Goal: Obtain resource: Download file/media

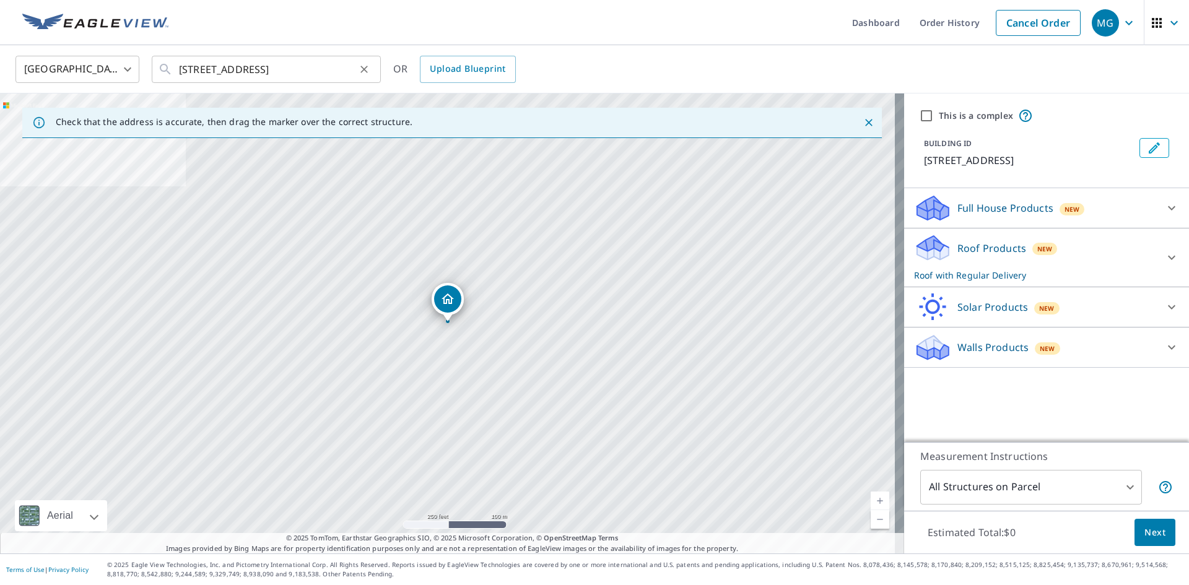
click at [367, 71] on icon "Clear" at bounding box center [363, 69] width 7 height 7
click at [310, 76] on input "text" at bounding box center [267, 69] width 176 height 35
paste input "[GEOGRAPHIC_DATA][STREET_ADDRESS]"
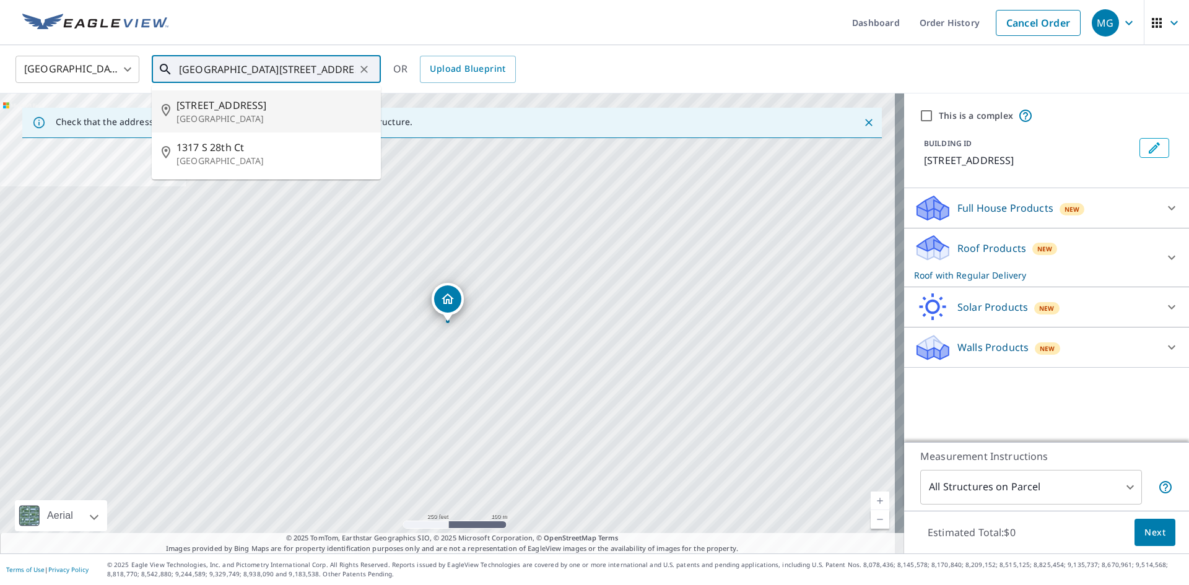
drag, startPoint x: 259, startPoint y: 60, endPoint x: 90, endPoint y: 63, distance: 169.7
click at [90, 63] on div "[GEOGRAPHIC_DATA] [GEOGRAPHIC_DATA] ​ [STREET_ADDRESS] ​ [STREET_ADDRESS] [STRE…" at bounding box center [590, 68] width 1168 height 29
click at [231, 103] on span "[STREET_ADDRESS]" at bounding box center [273, 105] width 194 height 15
type input "[STREET_ADDRESS]"
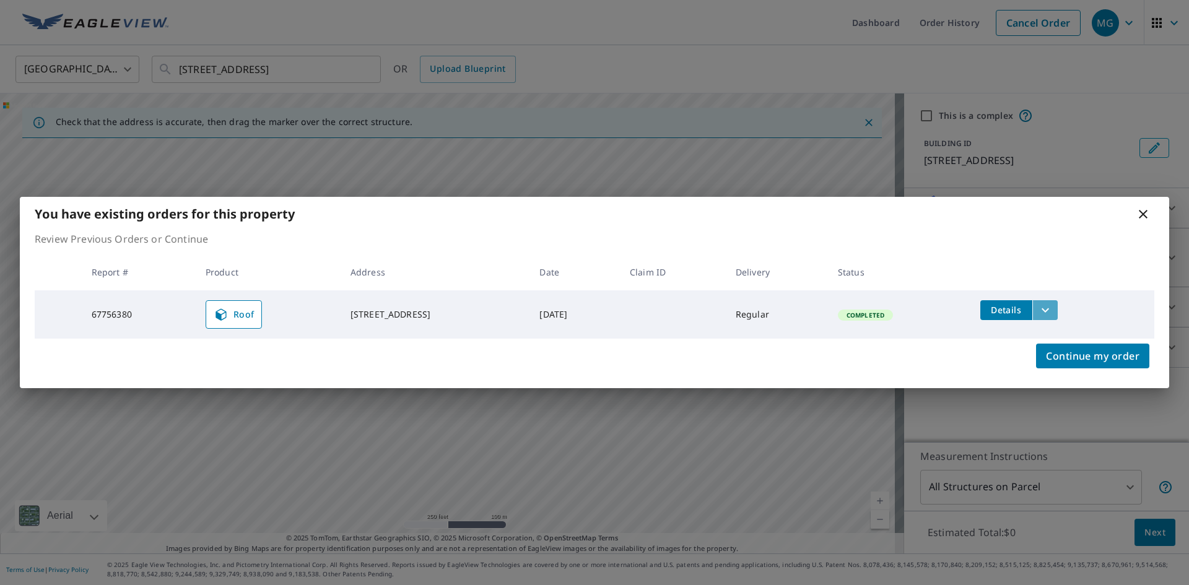
click at [1053, 309] on icon "filesDropdownBtn-67756380" at bounding box center [1045, 310] width 15 height 15
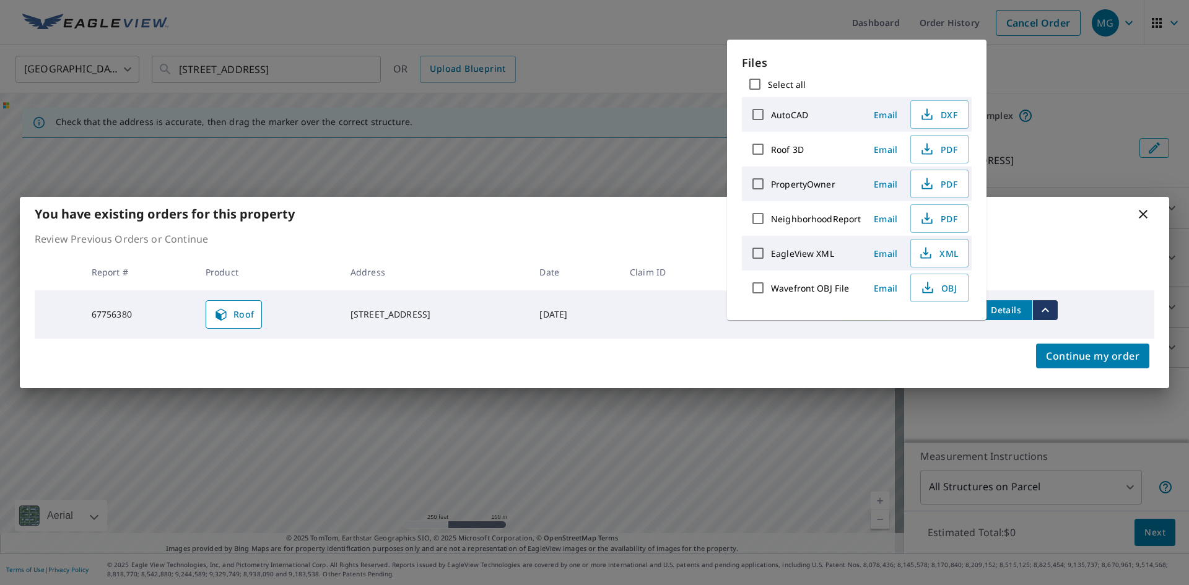
click at [754, 86] on input "Select all" at bounding box center [755, 84] width 26 height 26
checkbox input "true"
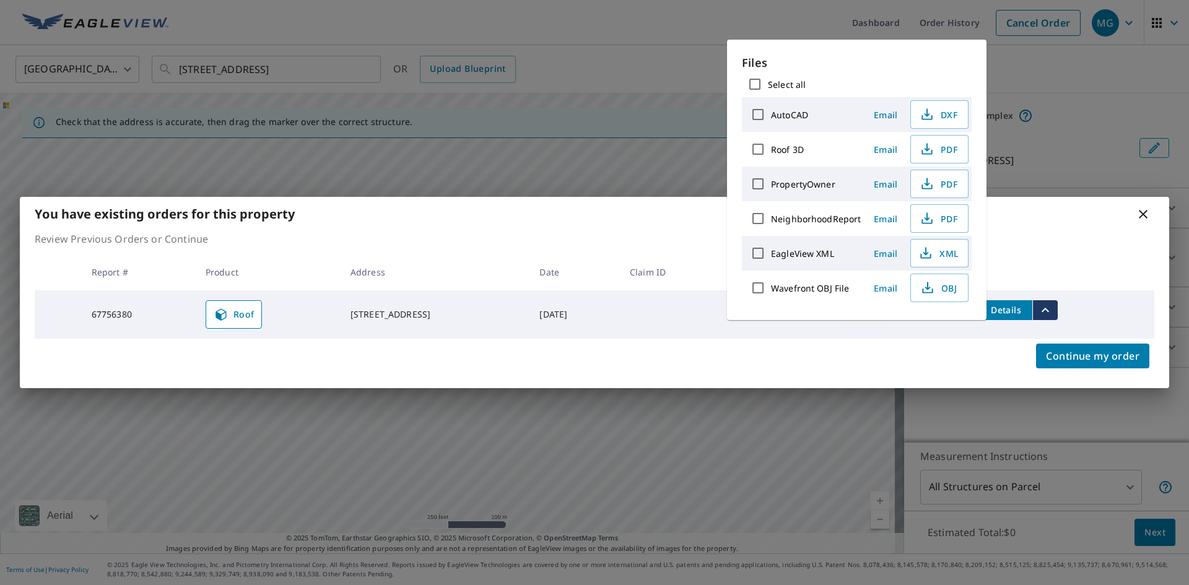
checkbox input "true"
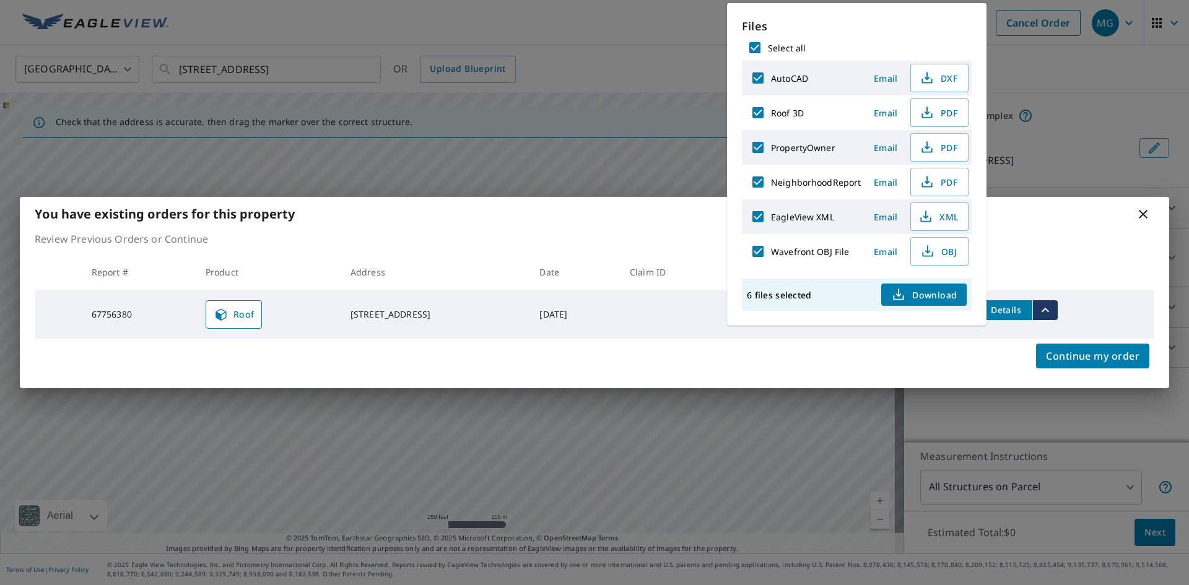
click at [927, 293] on span "Download" at bounding box center [924, 294] width 66 height 15
click at [1143, 218] on icon at bounding box center [1143, 214] width 15 height 15
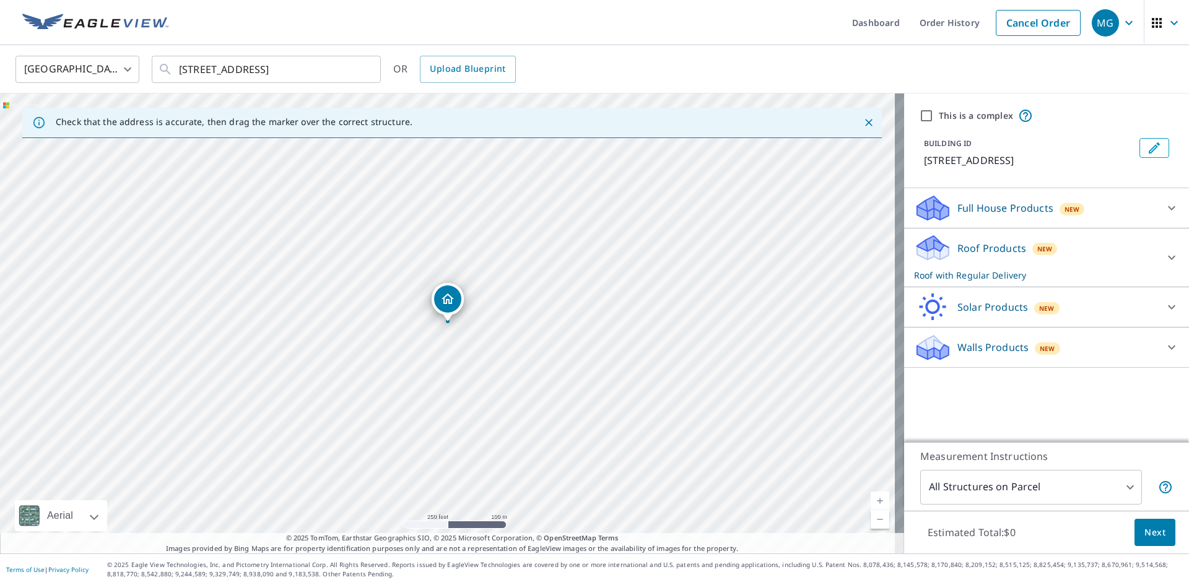
click at [117, 17] on img at bounding box center [95, 23] width 146 height 19
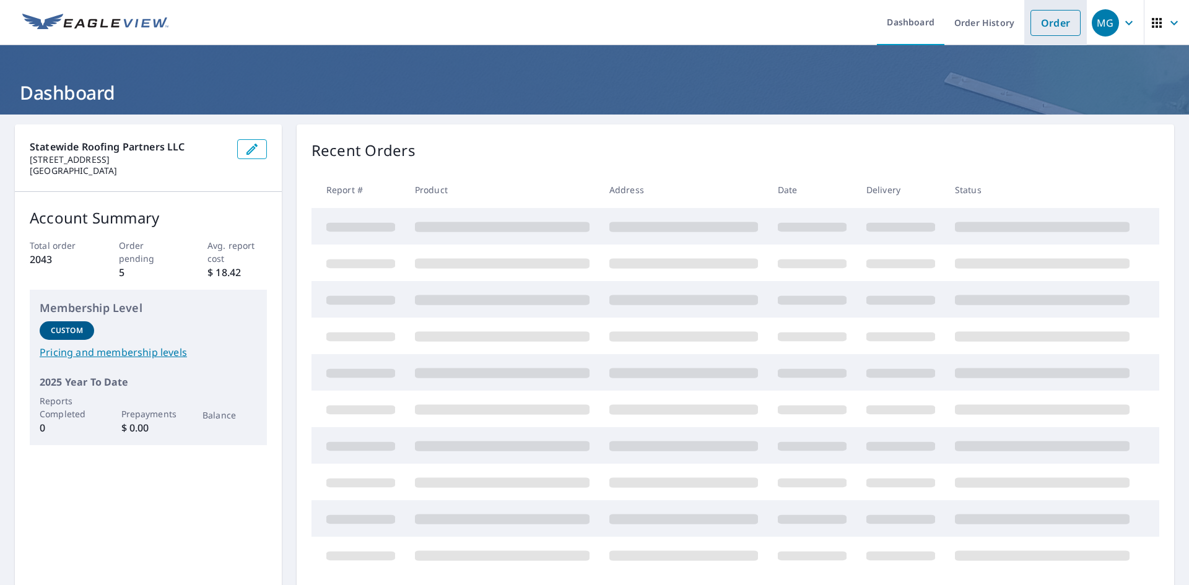
click at [1045, 21] on link "Order" at bounding box center [1056, 23] width 50 height 26
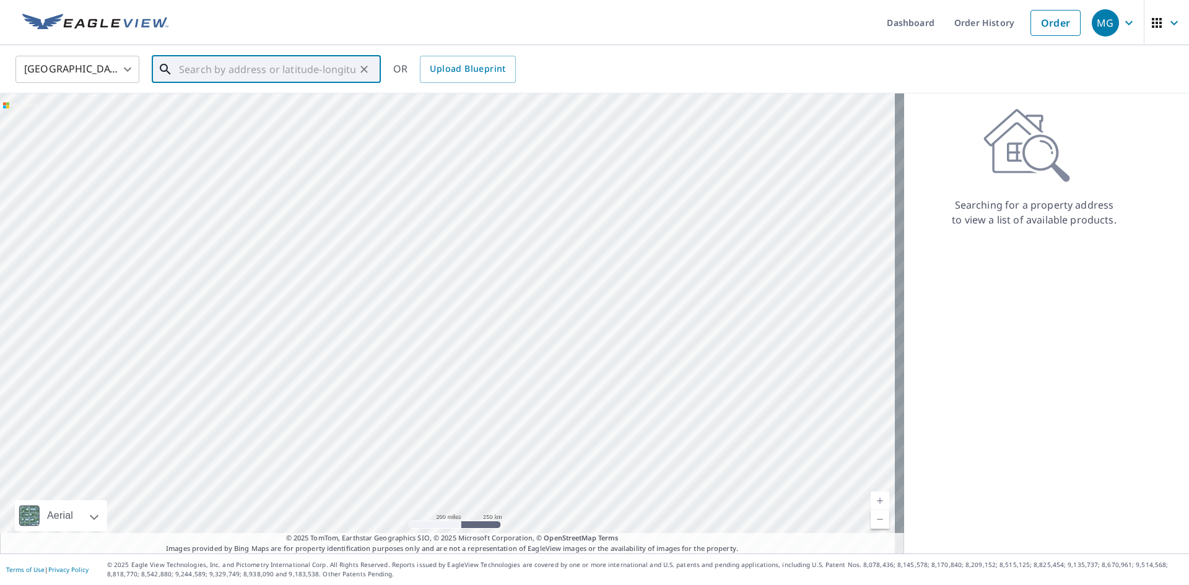
paste input "[STREET_ADDRESS]"
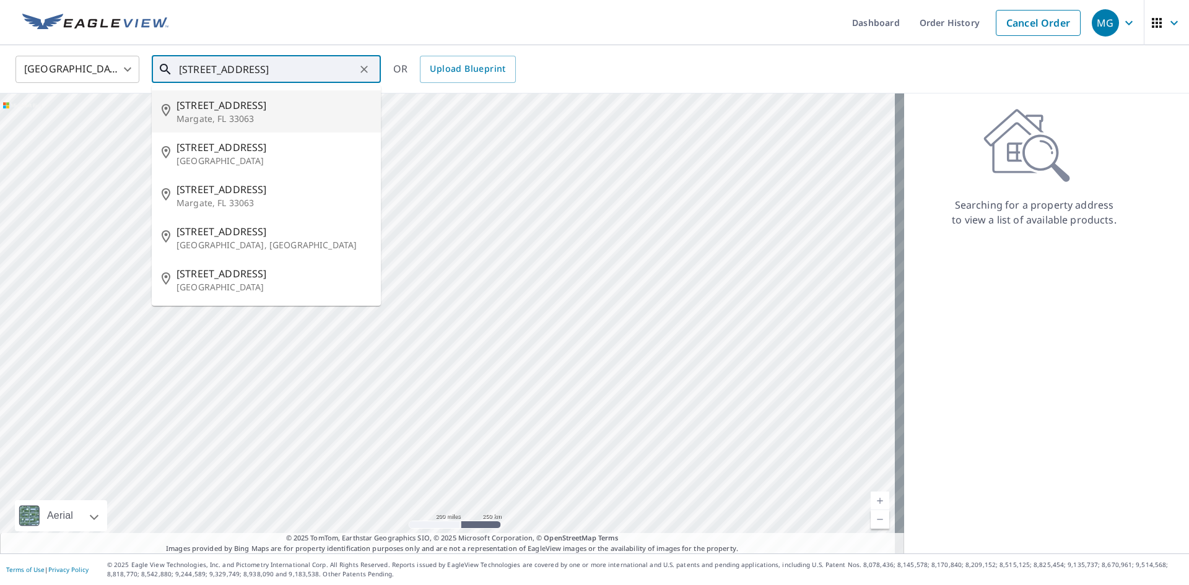
drag, startPoint x: 266, startPoint y: 74, endPoint x: 45, endPoint y: 71, distance: 221.1
click at [45, 71] on div "[GEOGRAPHIC_DATA] US ​ [STREET_ADDRESS] ​ [STREET_ADDRESS][GEOGRAPHIC_DATA][STR…" at bounding box center [590, 68] width 1168 height 29
click at [229, 115] on p "Margate, FL 33063" at bounding box center [273, 119] width 194 height 12
type input "[STREET_ADDRESS]"
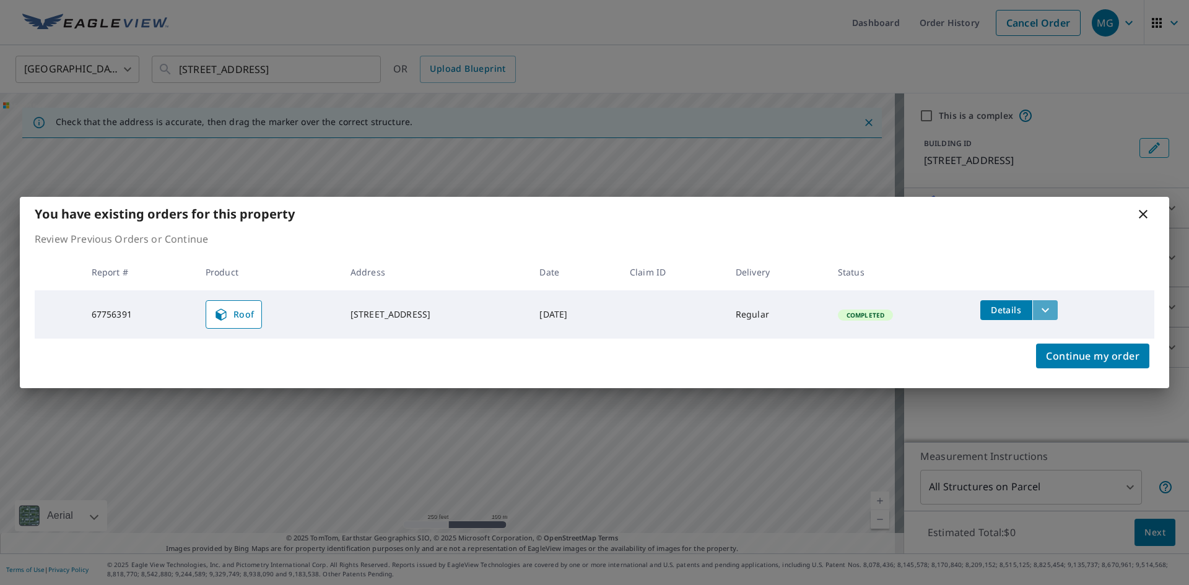
click at [1049, 312] on icon "filesDropdownBtn-67756391" at bounding box center [1045, 310] width 7 height 4
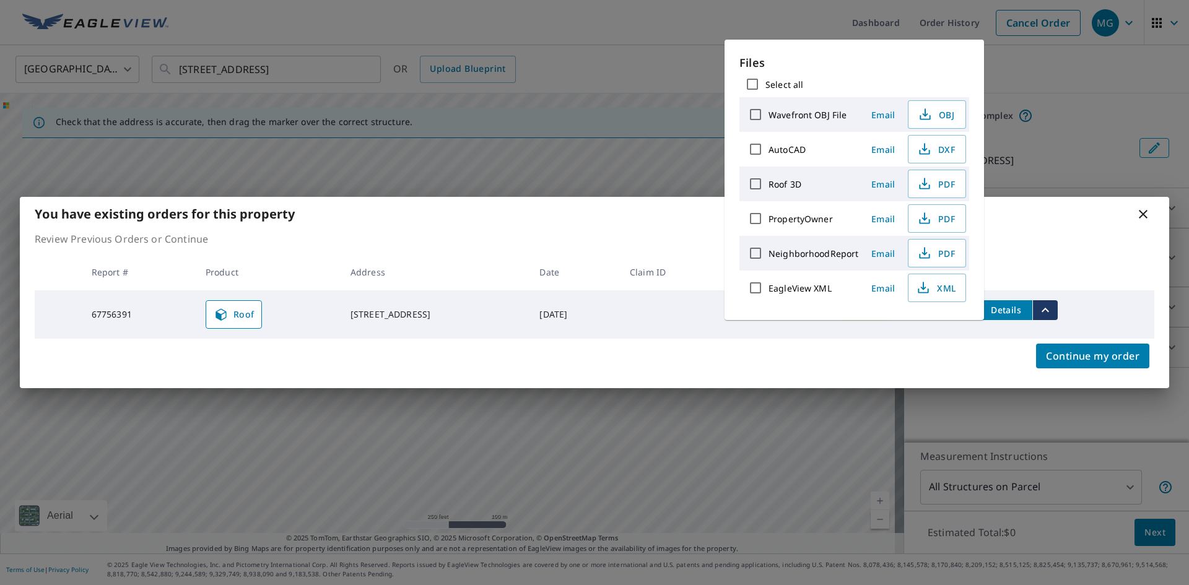
click at [752, 85] on input "Select all" at bounding box center [752, 84] width 26 height 26
checkbox input "true"
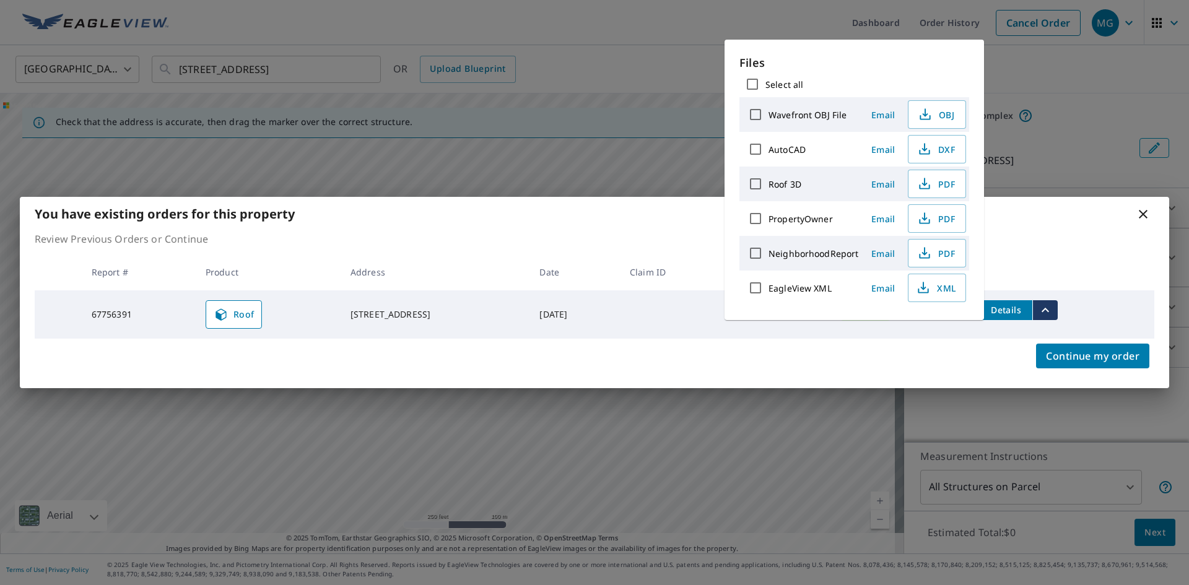
checkbox input "true"
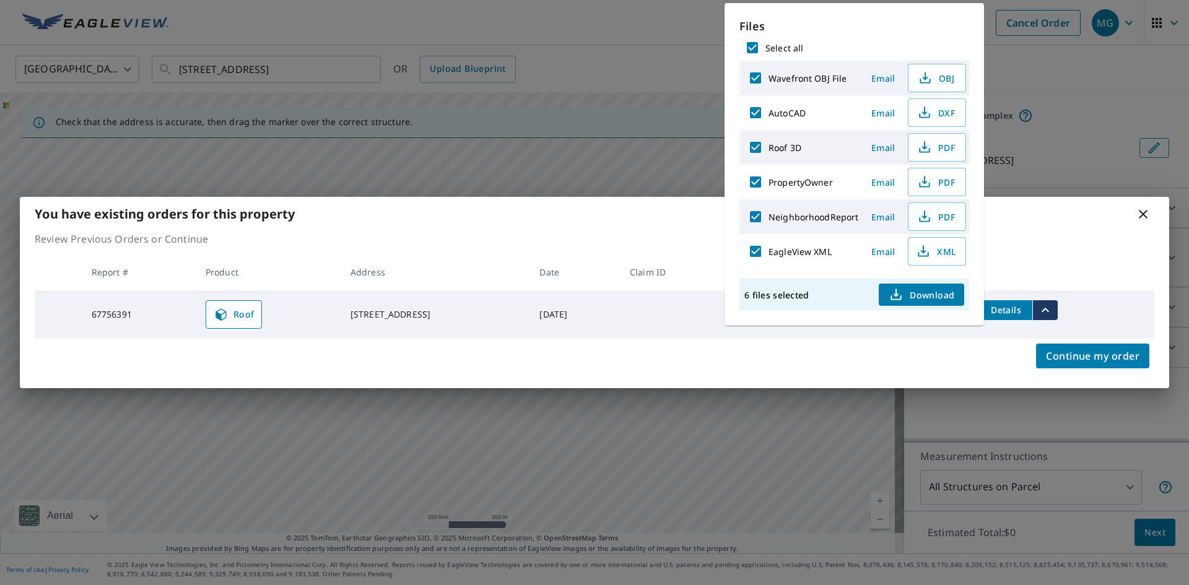
click at [908, 305] on button "Download" at bounding box center [921, 295] width 85 height 22
click at [1137, 216] on icon at bounding box center [1143, 214] width 15 height 15
